Goal: Find specific page/section: Find specific page/section

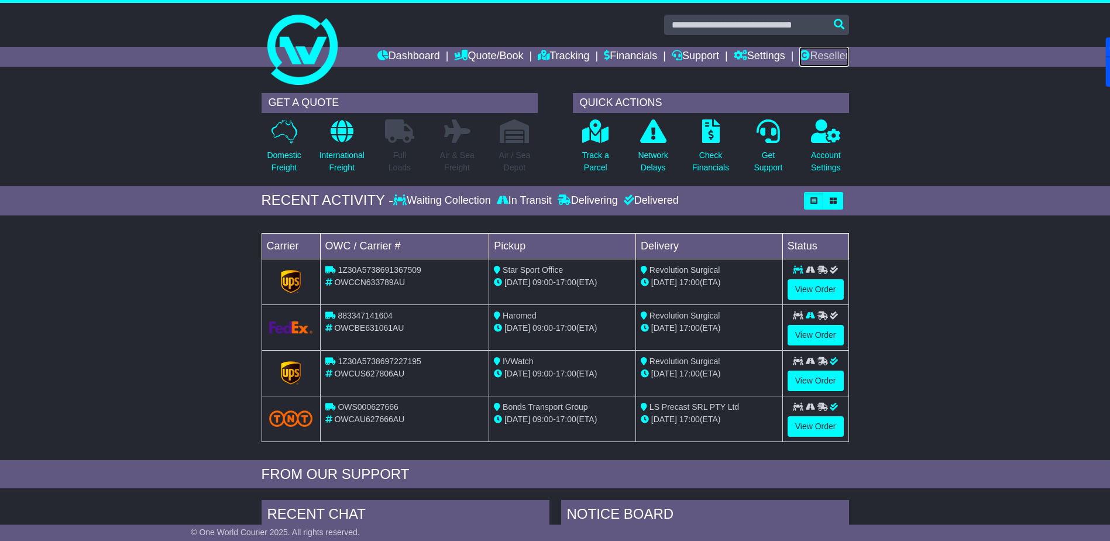
click at [826, 54] on link "Reseller" at bounding box center [823, 57] width 49 height 20
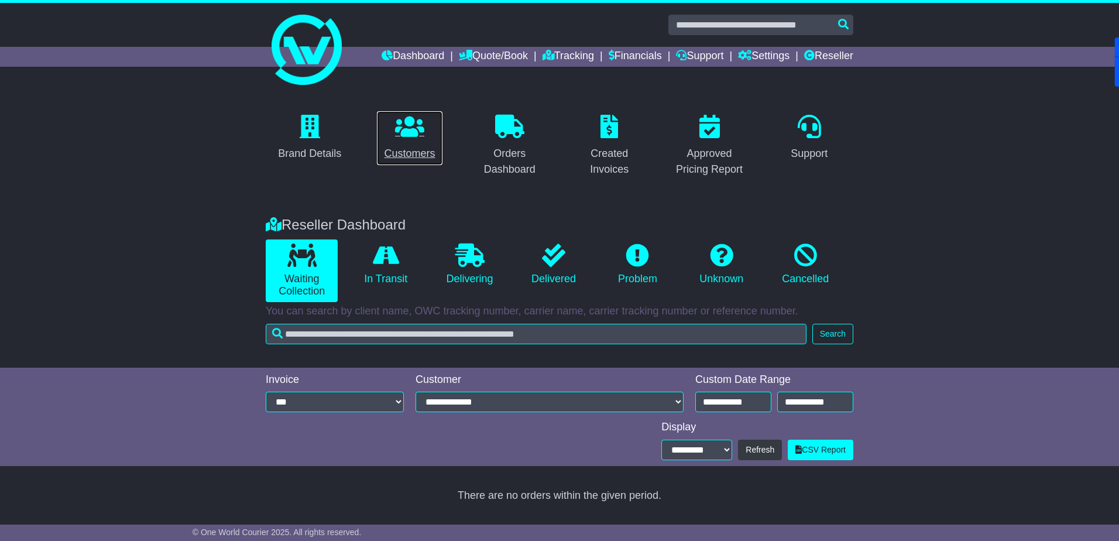
click at [403, 134] on icon at bounding box center [409, 126] width 29 height 23
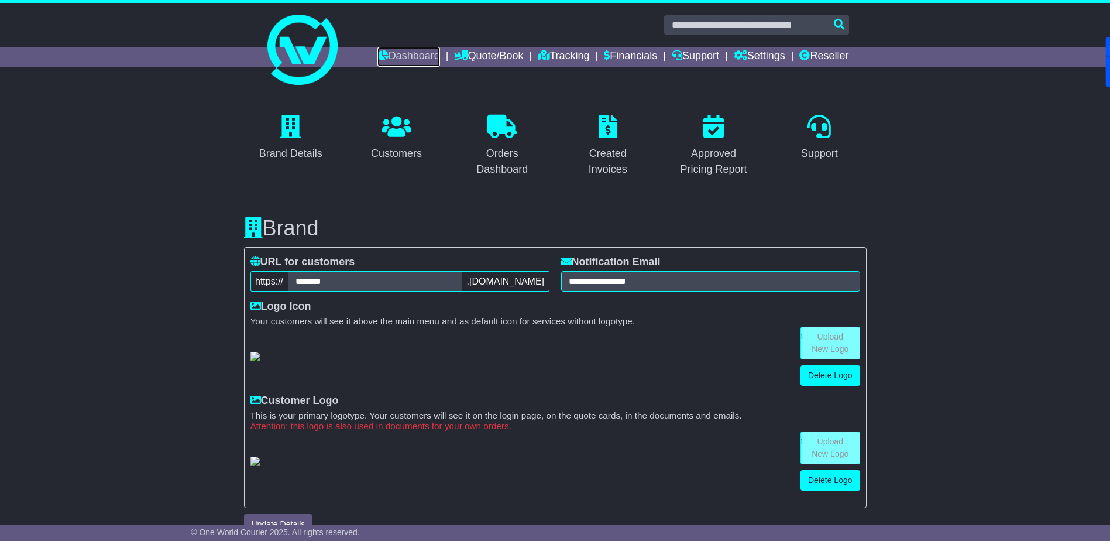
click at [396, 58] on link "Dashboard" at bounding box center [408, 57] width 63 height 20
